Goal: Transaction & Acquisition: Purchase product/service

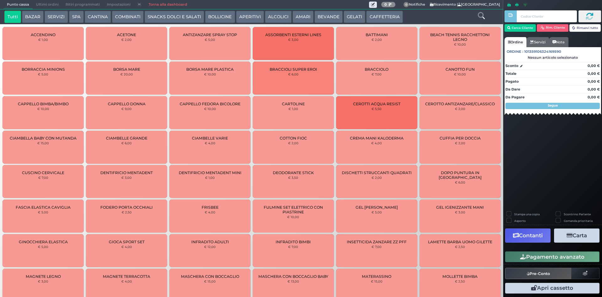
click at [331, 13] on button "BEVANDE" at bounding box center [329, 17] width 28 height 13
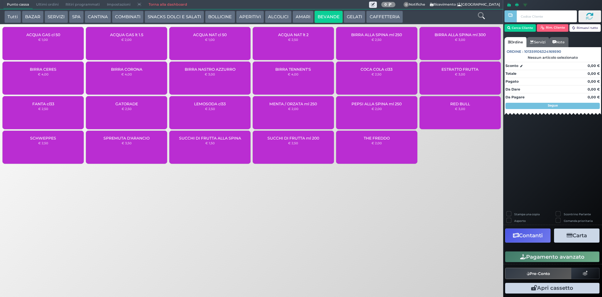
drag, startPoint x: 130, startPoint y: 50, endPoint x: 125, endPoint y: 49, distance: 5.7
click at [130, 50] on div "ACQUA GAS lt 1.5 € 2,00" at bounding box center [126, 43] width 81 height 33
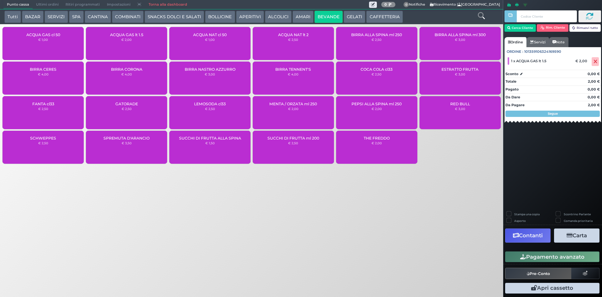
click at [568, 251] on div "Pagamento avanzato" at bounding box center [553, 256] width 99 height 14
click at [517, 257] on button "Pagamento avanzato" at bounding box center [552, 256] width 94 height 11
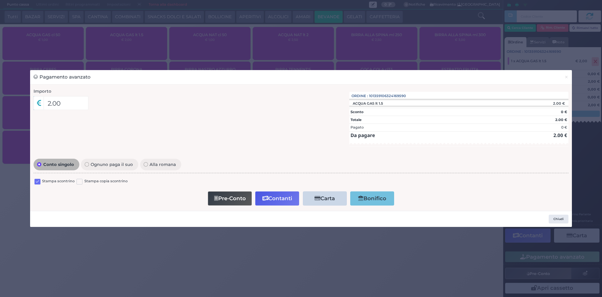
click at [39, 183] on label at bounding box center [38, 182] width 6 height 6
click at [0, 0] on input "checkbox" at bounding box center [0, 0] width 0 height 0
click at [265, 198] on icon "button" at bounding box center [266, 197] width 6 height 5
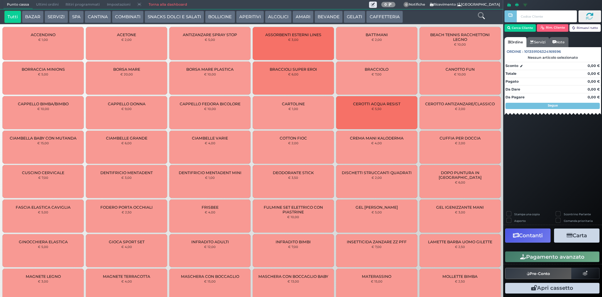
click at [376, 15] on button "CAFFETTERIA" at bounding box center [384, 17] width 36 height 13
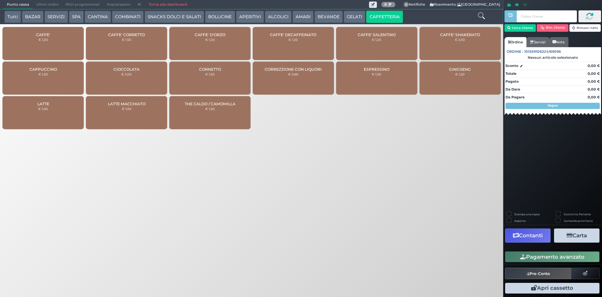
click at [65, 39] on div "CAFFE' € 1,20" at bounding box center [43, 43] width 81 height 33
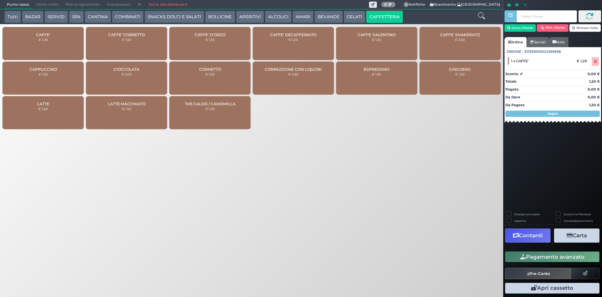
click at [544, 253] on button "Pagamento avanzato" at bounding box center [552, 256] width 94 height 11
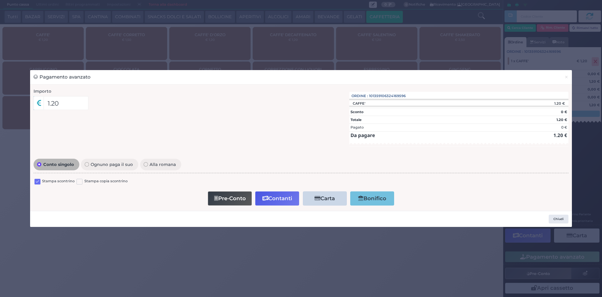
click at [36, 179] on label at bounding box center [38, 182] width 6 height 6
click at [0, 0] on input "checkbox" at bounding box center [0, 0] width 0 height 0
click at [270, 199] on button "Contanti" at bounding box center [277, 198] width 44 height 14
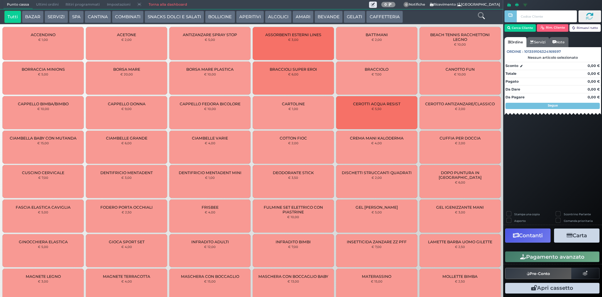
drag, startPoint x: 372, startPoint y: 16, endPoint x: 366, endPoint y: 18, distance: 6.1
click at [372, 17] on button "CAFFETTERIA" at bounding box center [384, 17] width 36 height 13
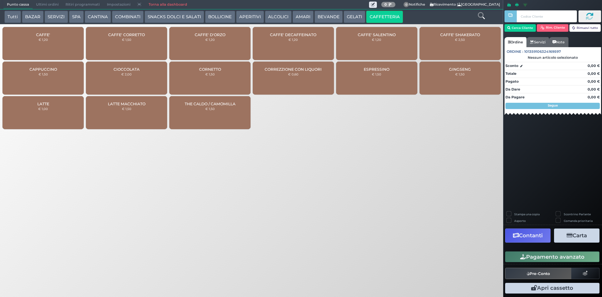
click at [58, 46] on div "CAFFE' € 1,20" at bounding box center [43, 43] width 81 height 33
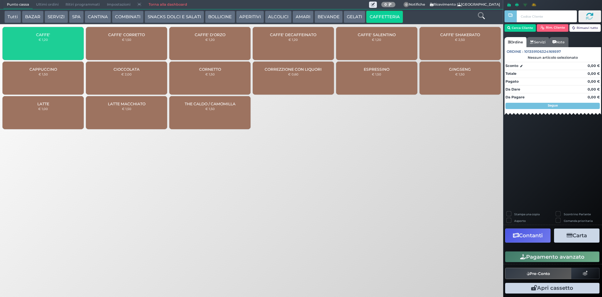
click at [58, 46] on div "CAFFE' € 1,20" at bounding box center [43, 43] width 81 height 33
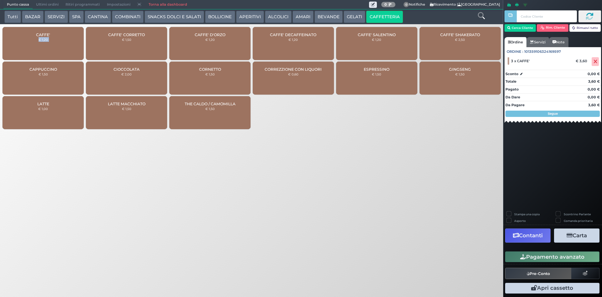
click at [526, 254] on button "Pagamento avanzato" at bounding box center [552, 256] width 94 height 11
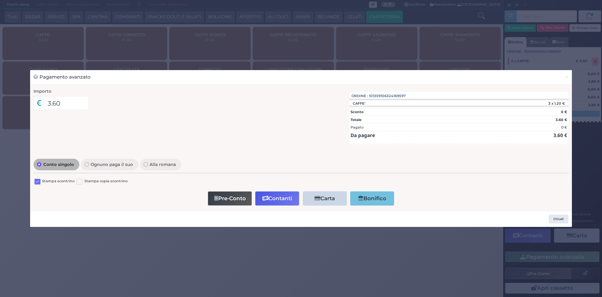
click at [40, 178] on div at bounding box center [38, 182] width 6 height 8
click at [39, 180] on label at bounding box center [38, 182] width 6 height 6
click at [0, 0] on input "checkbox" at bounding box center [0, 0] width 0 height 0
click at [280, 195] on button "Contanti" at bounding box center [277, 198] width 44 height 14
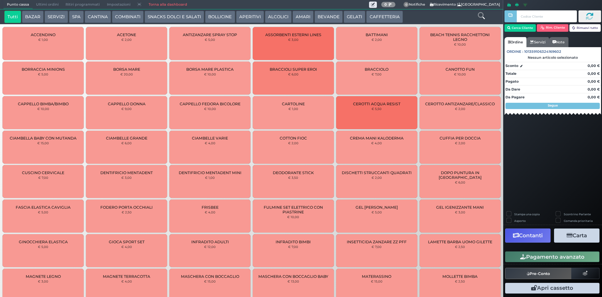
click at [349, 14] on button "GELATI" at bounding box center [355, 17] width 22 height 13
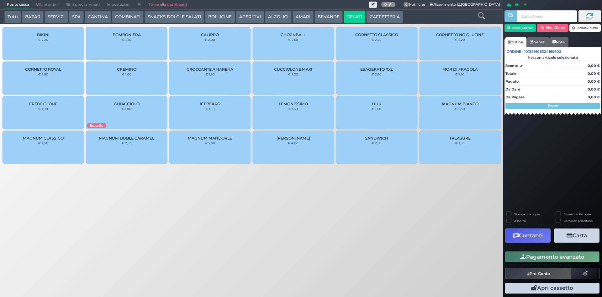
click at [47, 146] on div "MAGNUM CLASSICO € 2,50" at bounding box center [43, 147] width 81 height 33
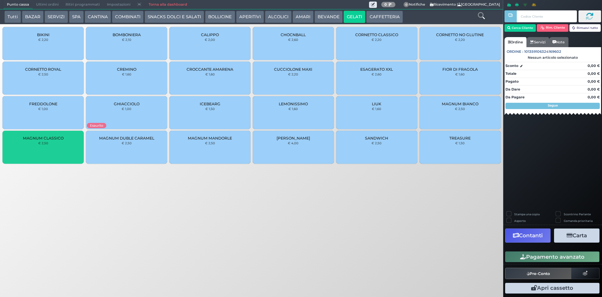
click at [47, 146] on div "MAGNUM CLASSICO € 2,50" at bounding box center [43, 147] width 81 height 33
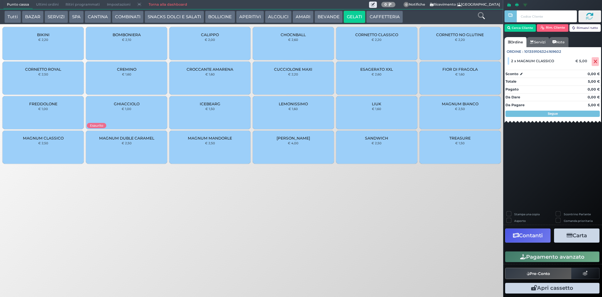
click at [324, 14] on button "BEVANDE" at bounding box center [329, 17] width 28 height 13
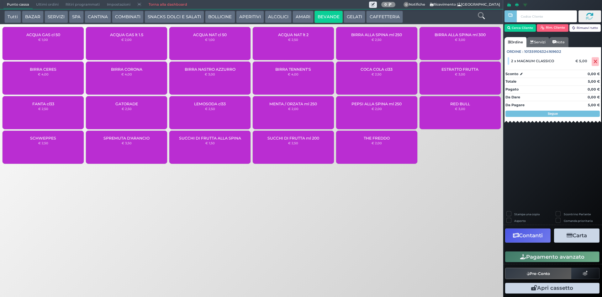
click at [469, 108] on div "RED BULL € 3,00" at bounding box center [460, 112] width 81 height 33
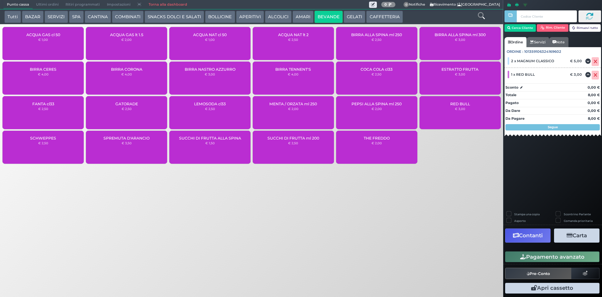
click at [534, 213] on label "Stampa una copia" at bounding box center [527, 214] width 25 height 4
checkbox input "true"
click at [577, 235] on button "Carta" at bounding box center [576, 235] width 45 height 14
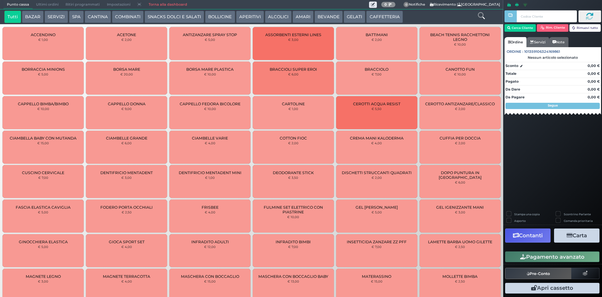
click at [390, 18] on button "CAFFETTERIA" at bounding box center [384, 17] width 36 height 13
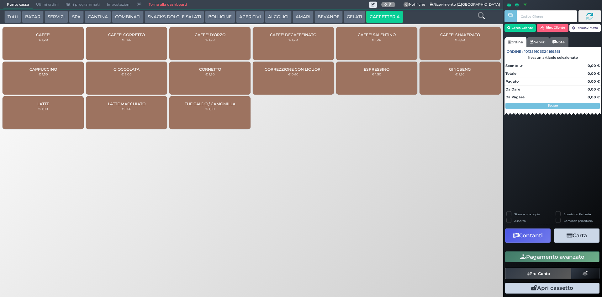
click at [56, 41] on div "CAFFE' € 1,20" at bounding box center [43, 43] width 81 height 33
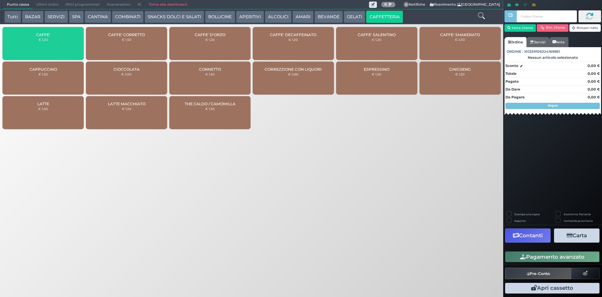
click at [56, 41] on div "CAFFE' € 1,20" at bounding box center [43, 43] width 81 height 33
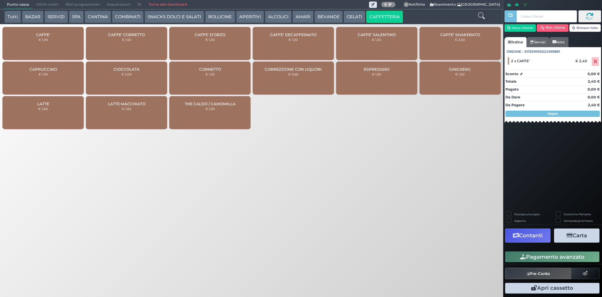
click at [522, 255] on icon "button" at bounding box center [524, 256] width 6 height 5
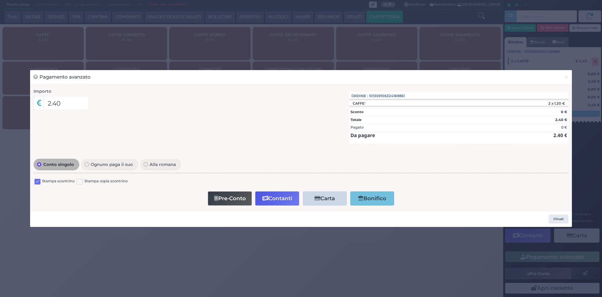
click at [38, 183] on label at bounding box center [38, 182] width 6 height 6
click at [0, 0] on input "checkbox" at bounding box center [0, 0] width 0 height 0
click at [261, 200] on button "Contanti" at bounding box center [277, 198] width 44 height 14
